Goal: Contribute content

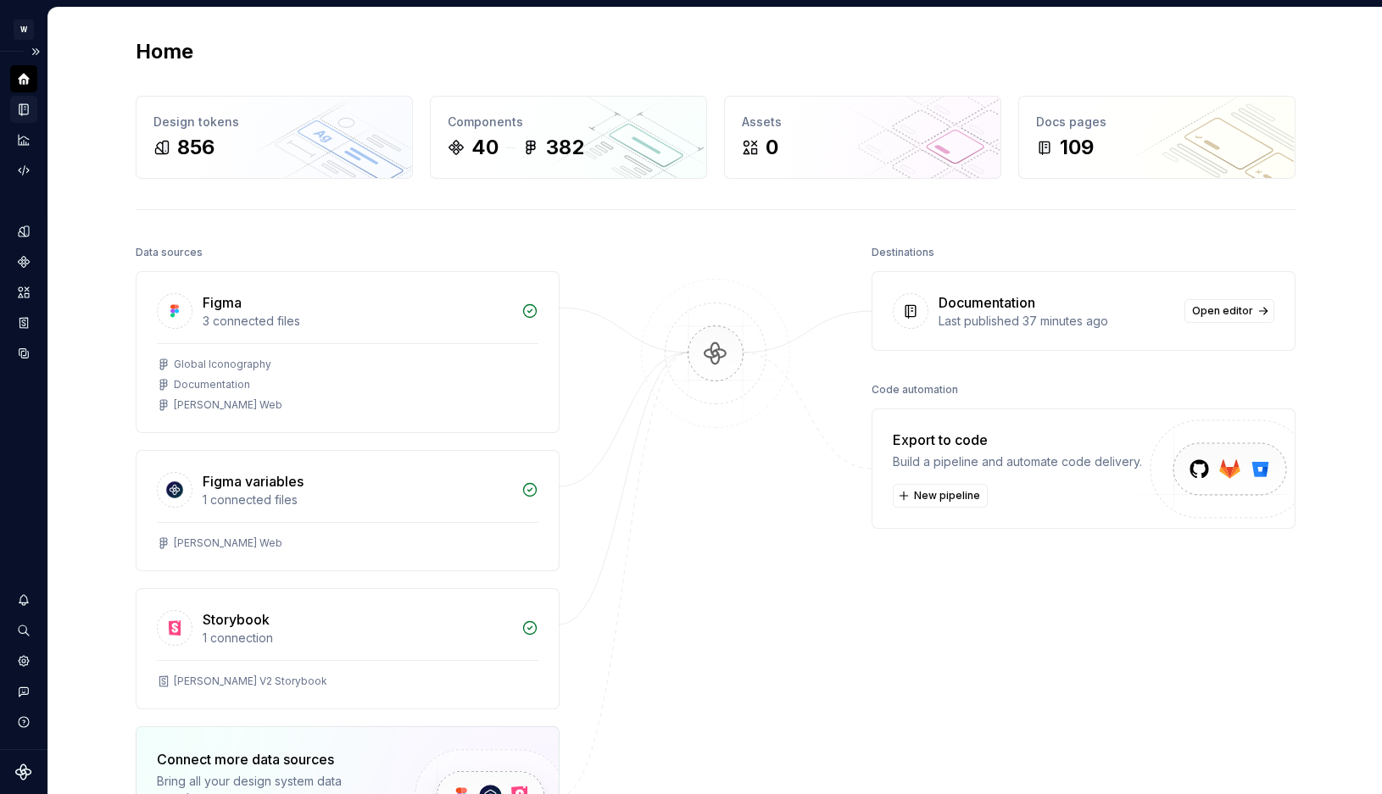
click at [31, 110] on div "Documentation" at bounding box center [23, 109] width 27 height 27
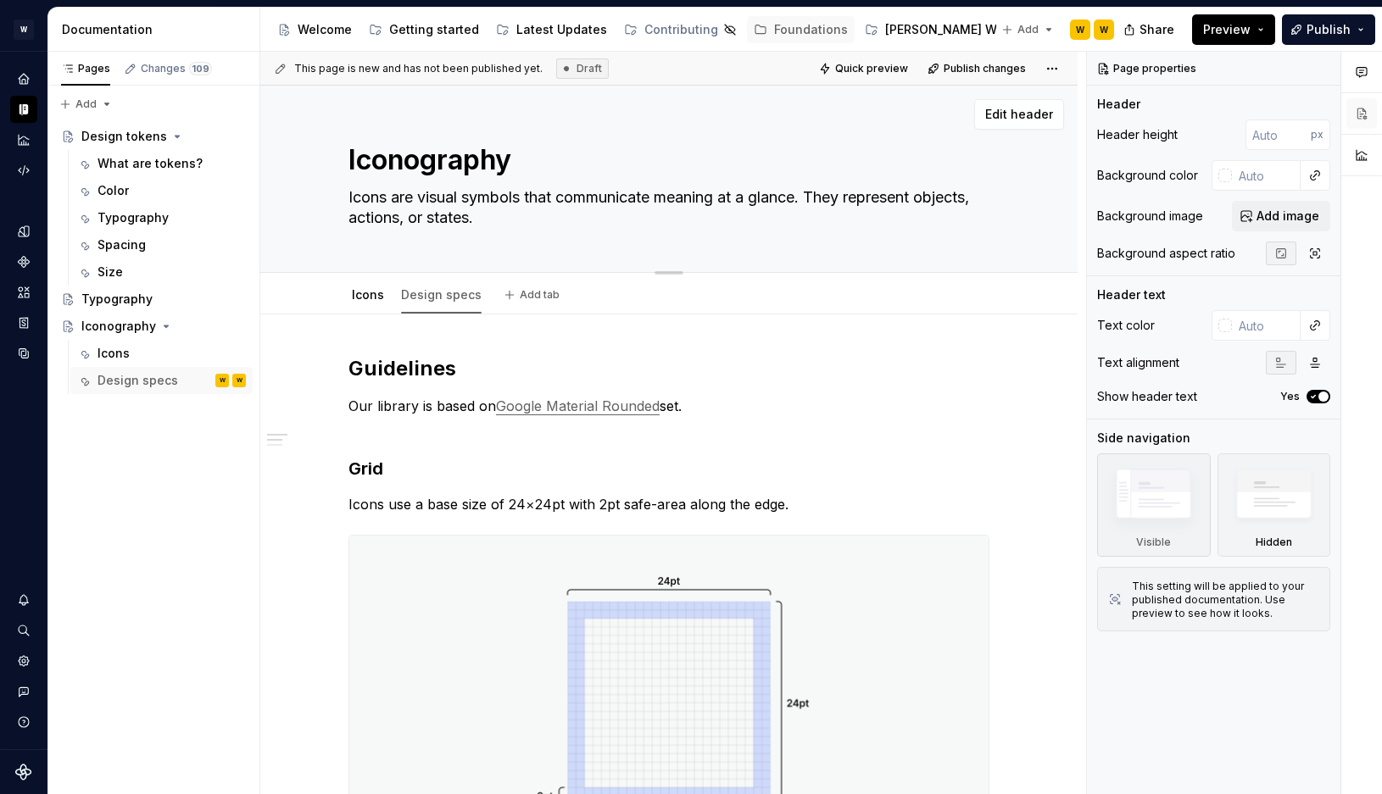
type textarea "*"
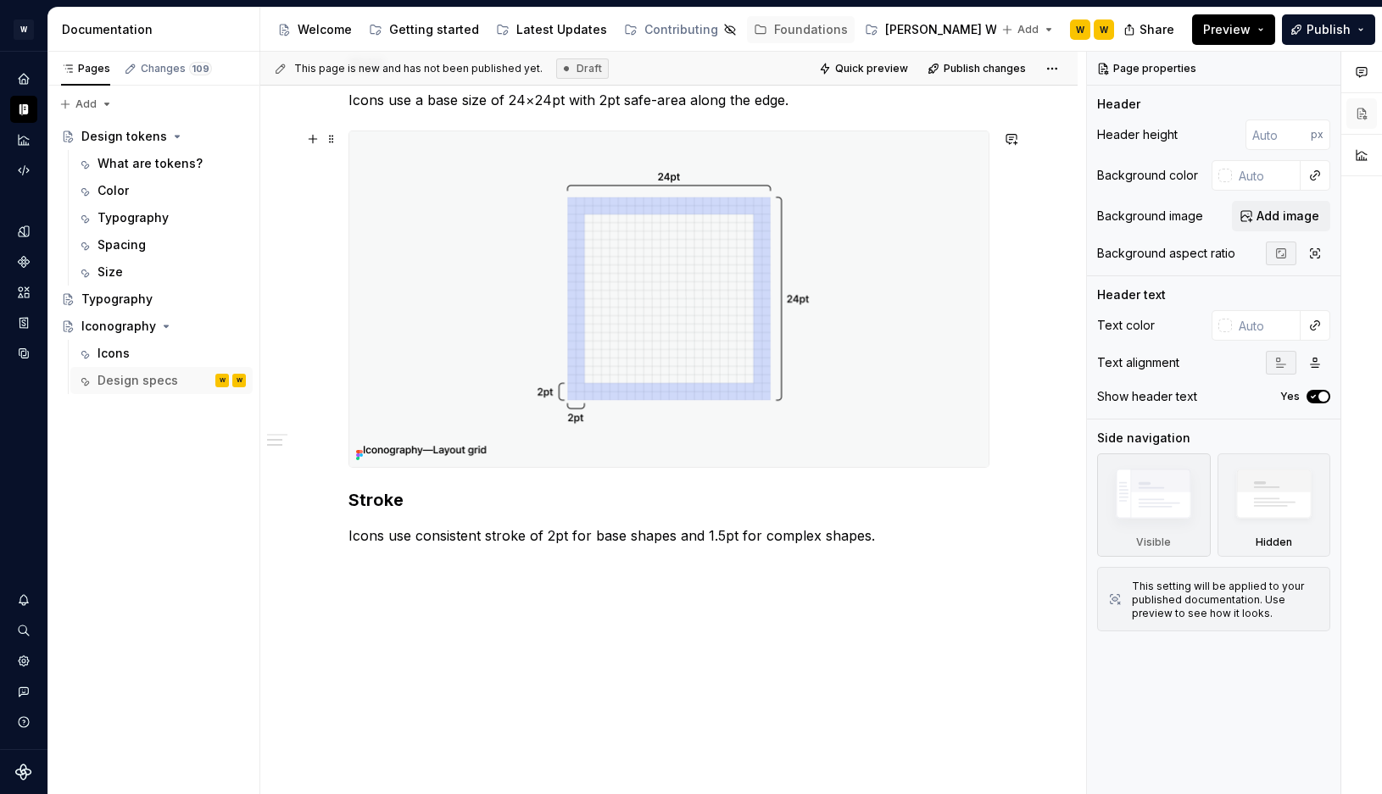
scroll to position [414, 0]
